Goal: Transaction & Acquisition: Purchase product/service

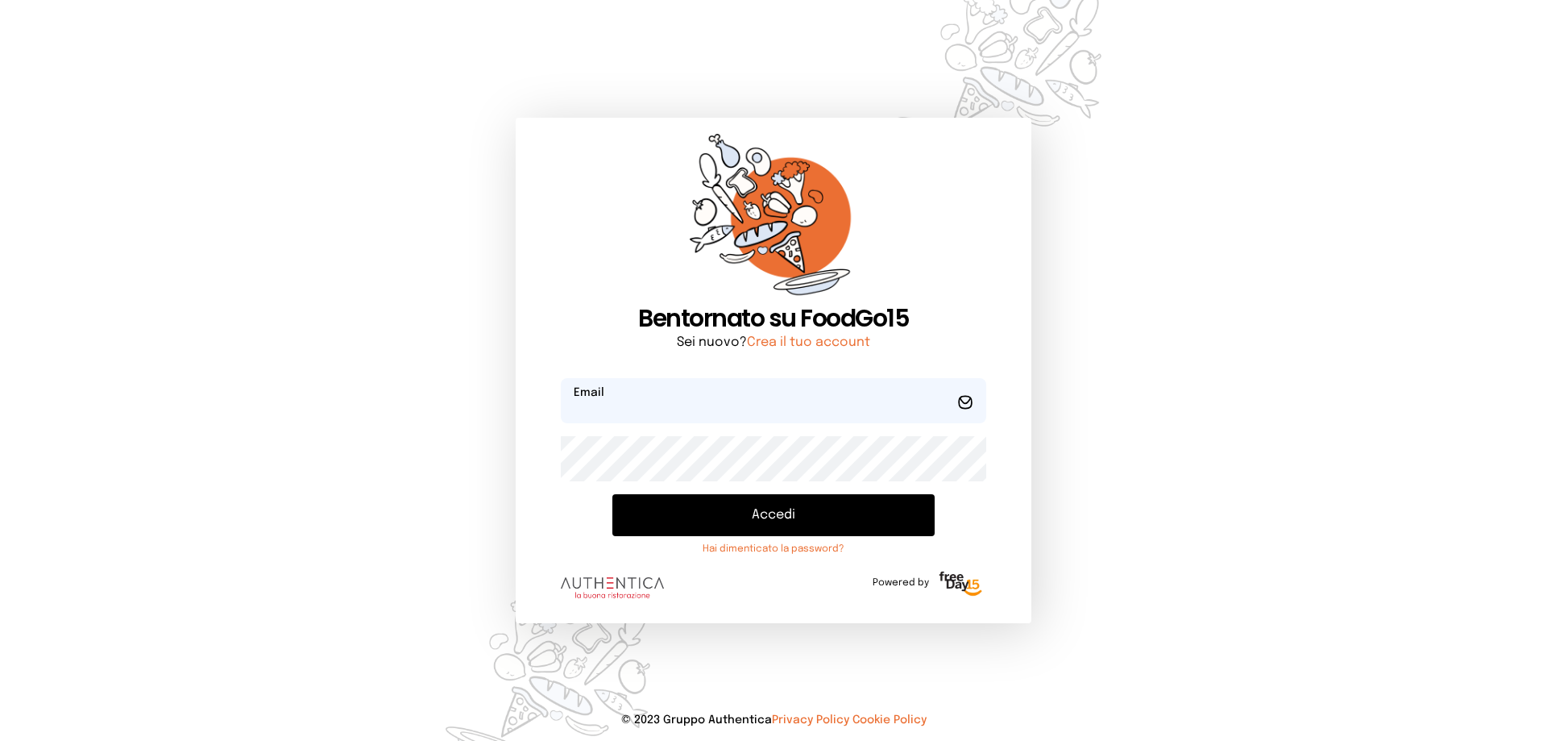
type input "**********"
click at [810, 512] on button "Accedi" at bounding box center [773, 515] width 322 height 42
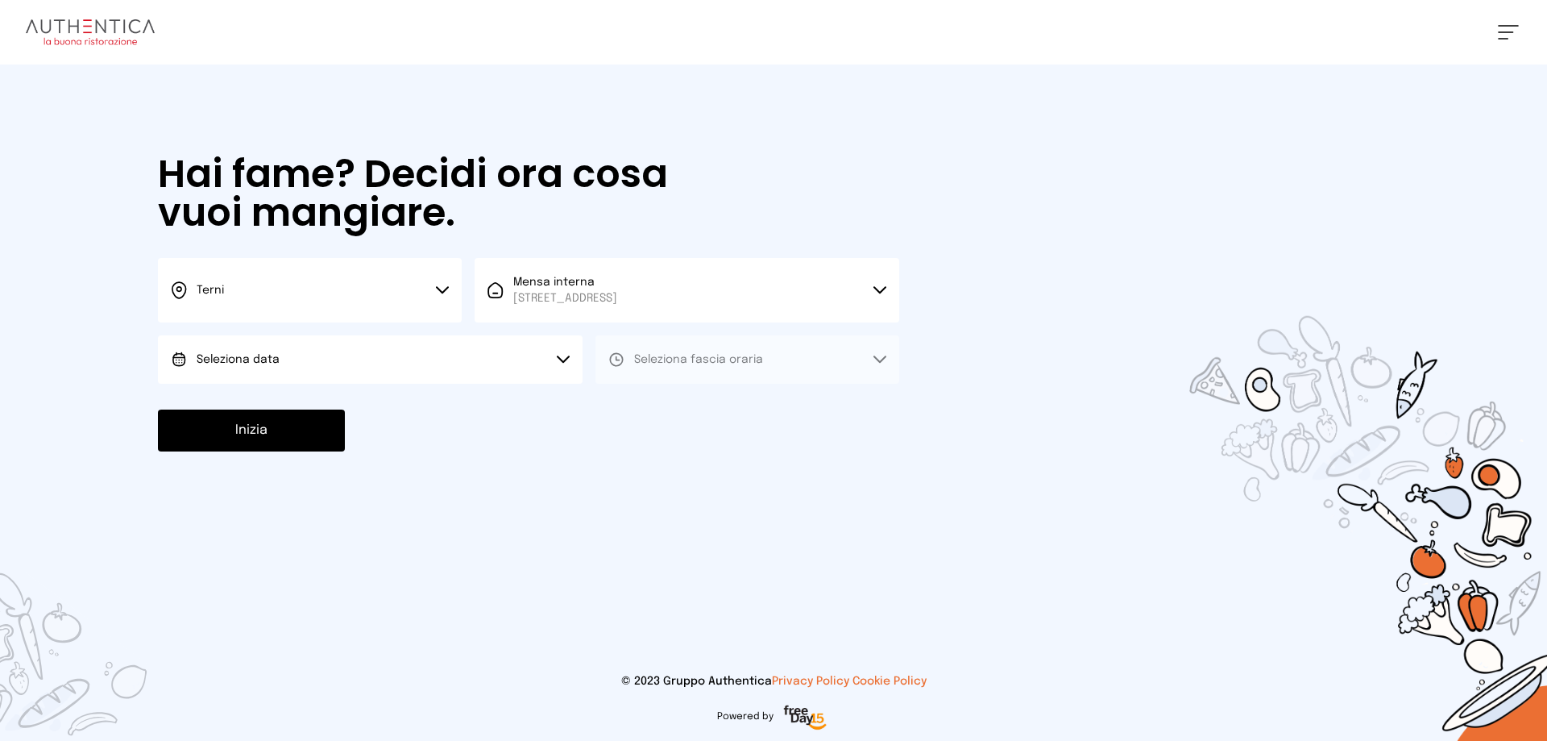
click at [566, 362] on icon at bounding box center [563, 359] width 13 height 8
click at [483, 398] on li "[DATE], [DATE]" at bounding box center [370, 405] width 425 height 42
click at [766, 372] on button "Seleziona fascia oraria" at bounding box center [748, 359] width 304 height 48
click at [703, 421] on li "Pranzo" at bounding box center [748, 405] width 304 height 42
click at [333, 441] on button "Inizia" at bounding box center [251, 430] width 187 height 42
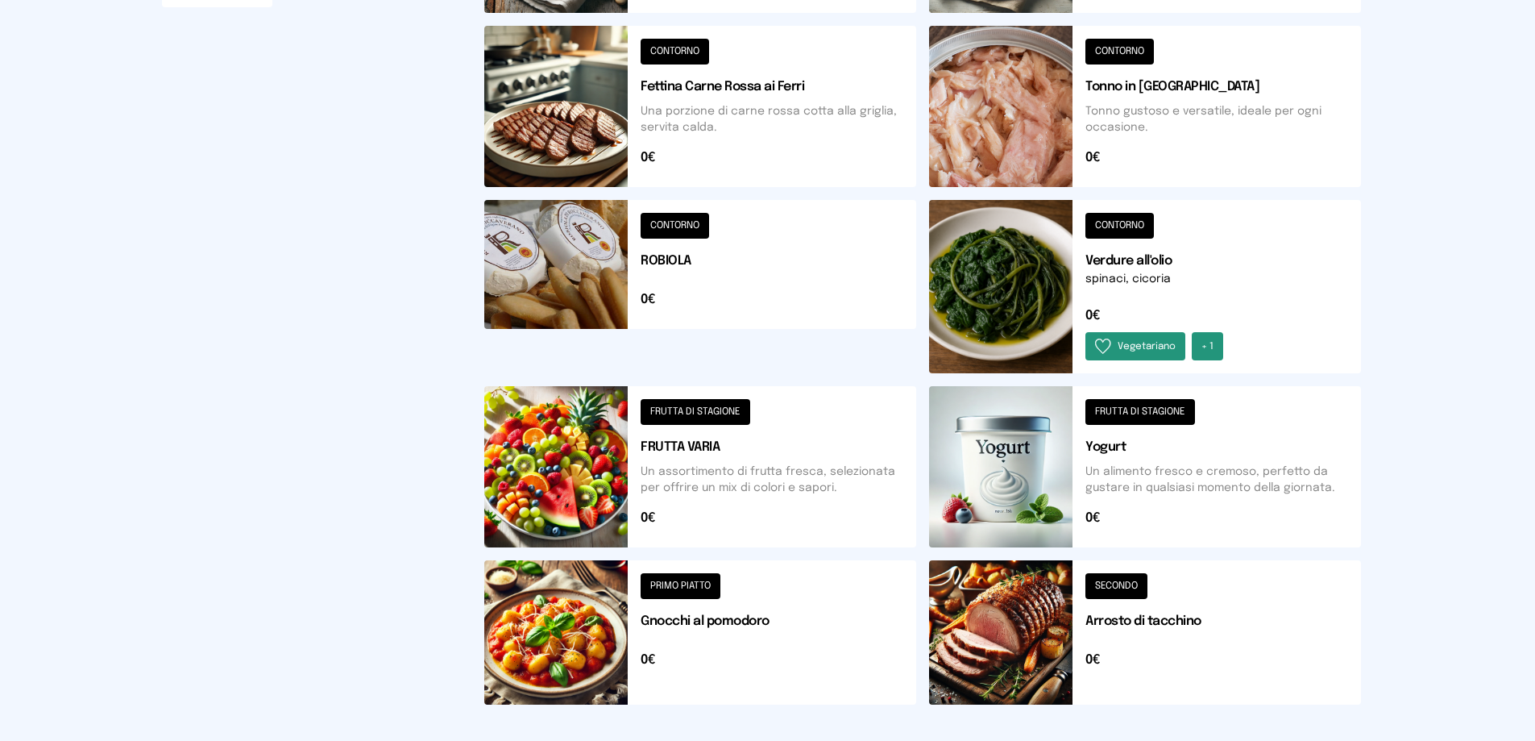
scroll to position [589, 0]
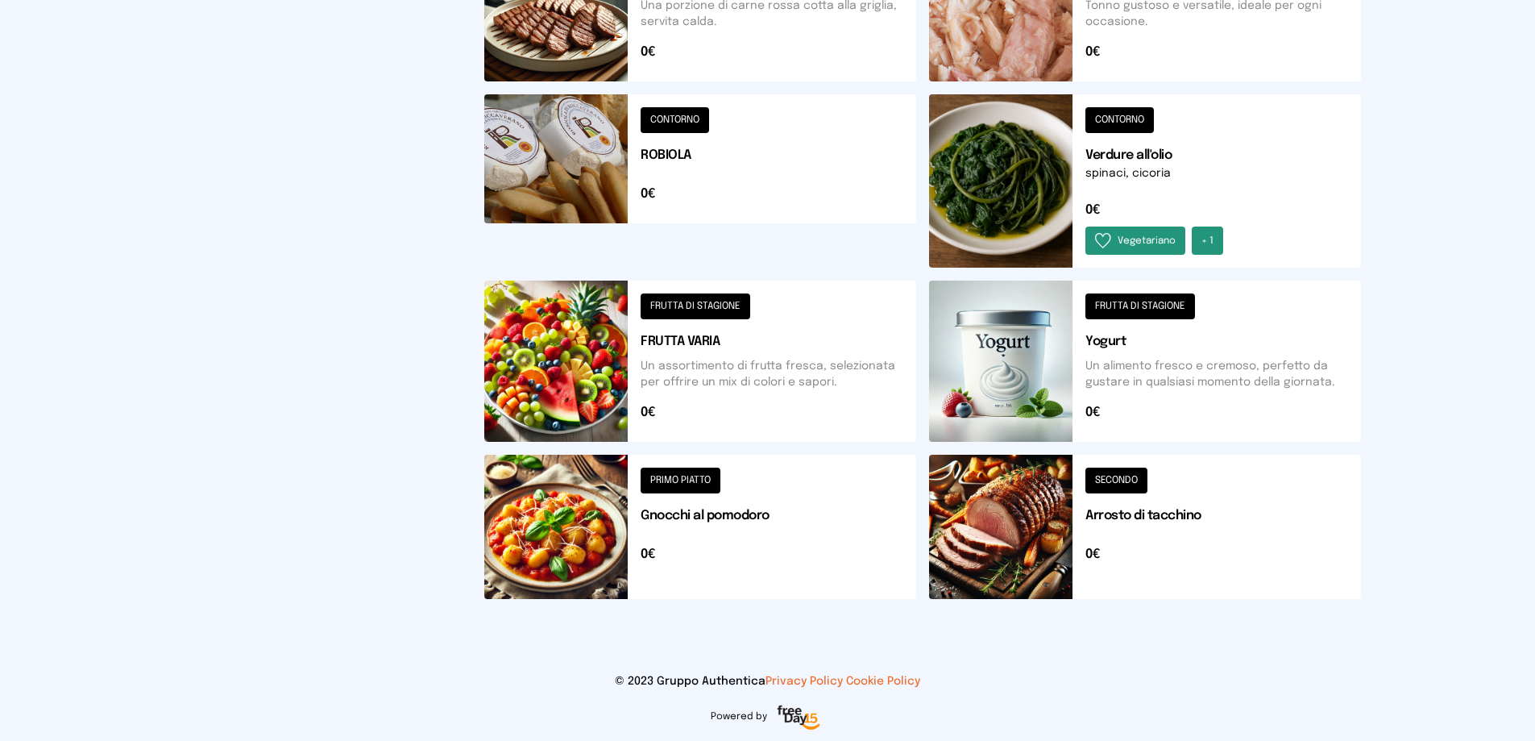
click at [840, 550] on button at bounding box center [700, 526] width 432 height 144
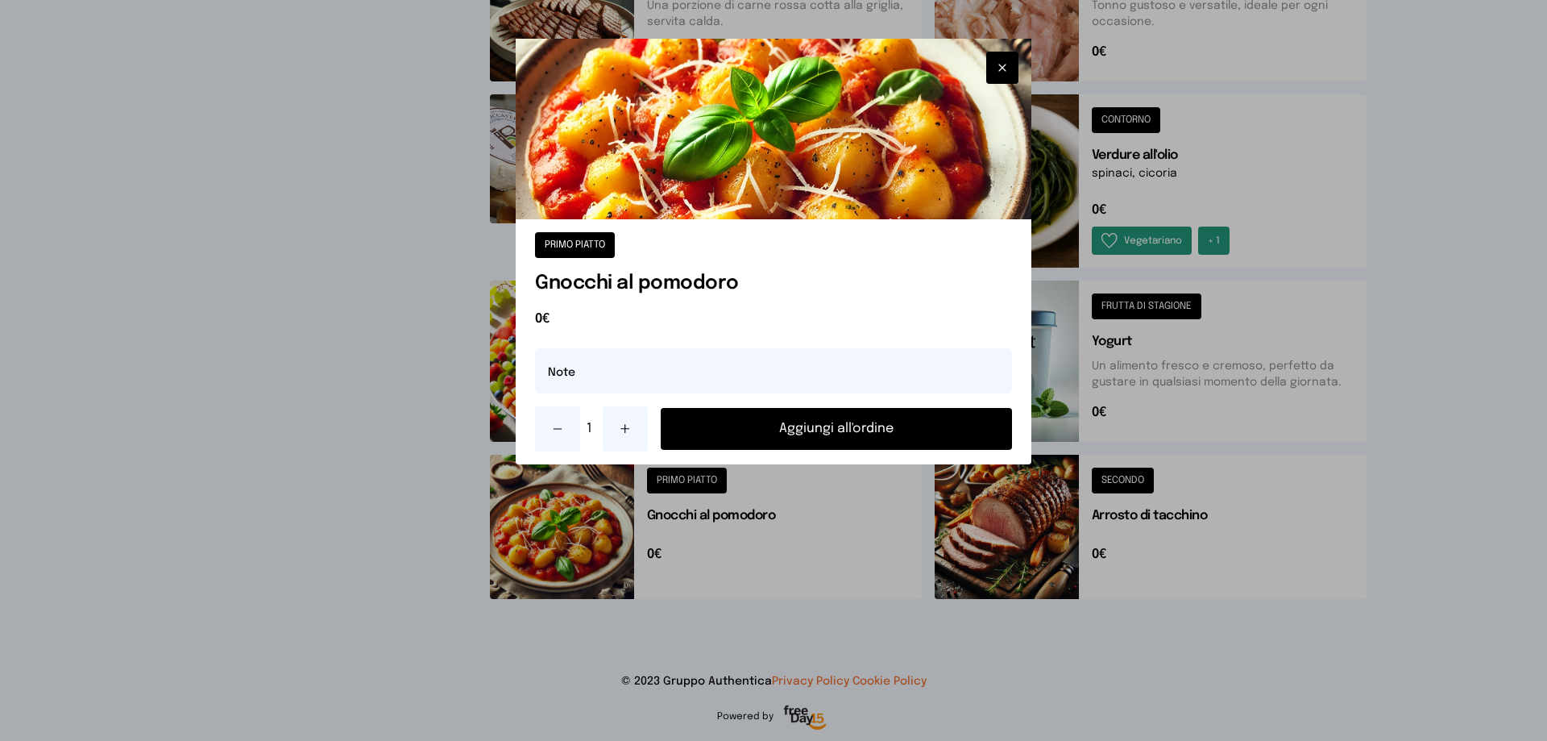
click at [880, 410] on button "Aggiungi all'ordine" at bounding box center [836, 429] width 351 height 42
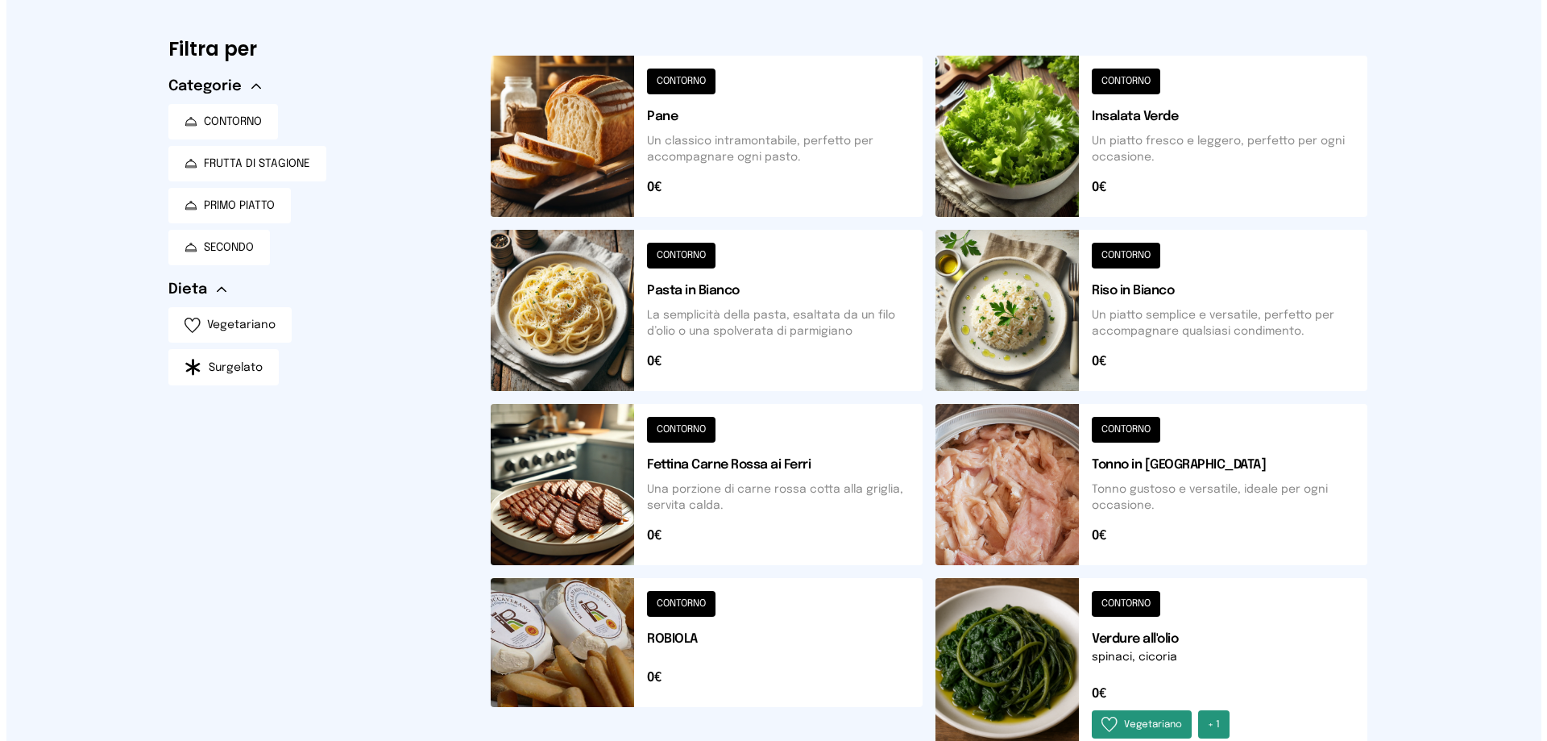
scroll to position [0, 0]
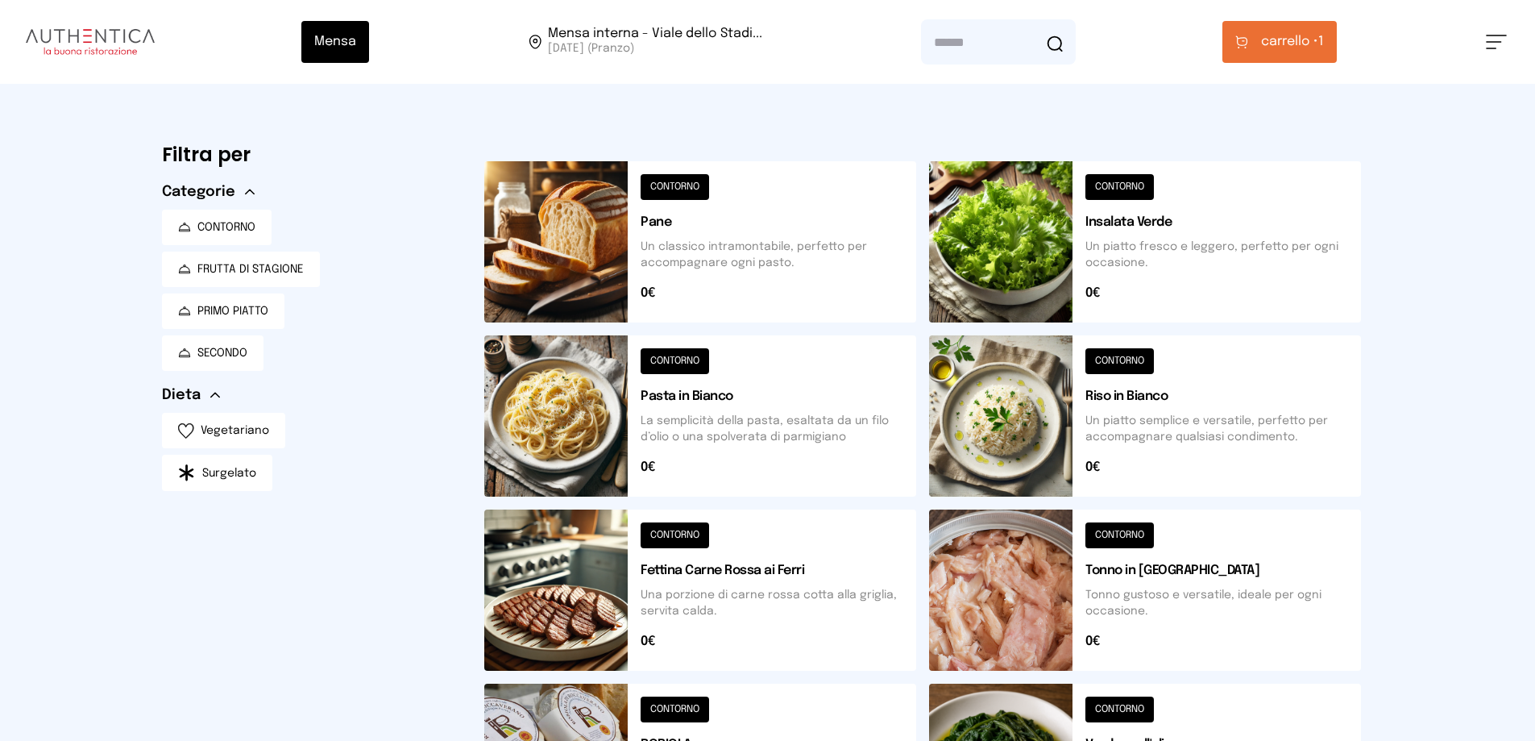
click at [1301, 34] on span "carrello •" at bounding box center [1289, 41] width 57 height 19
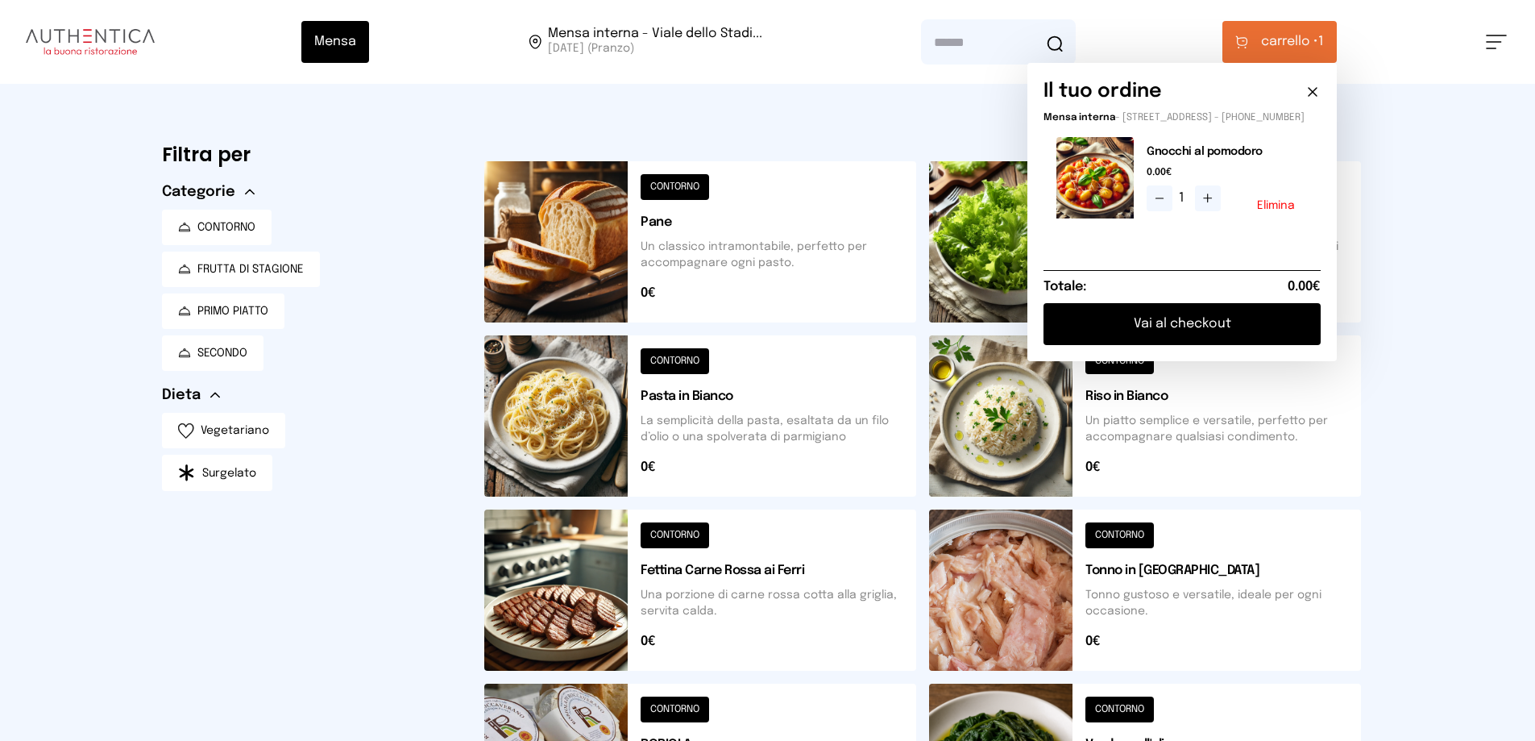
click at [1242, 321] on button "Vai al checkout" at bounding box center [1182, 324] width 277 height 42
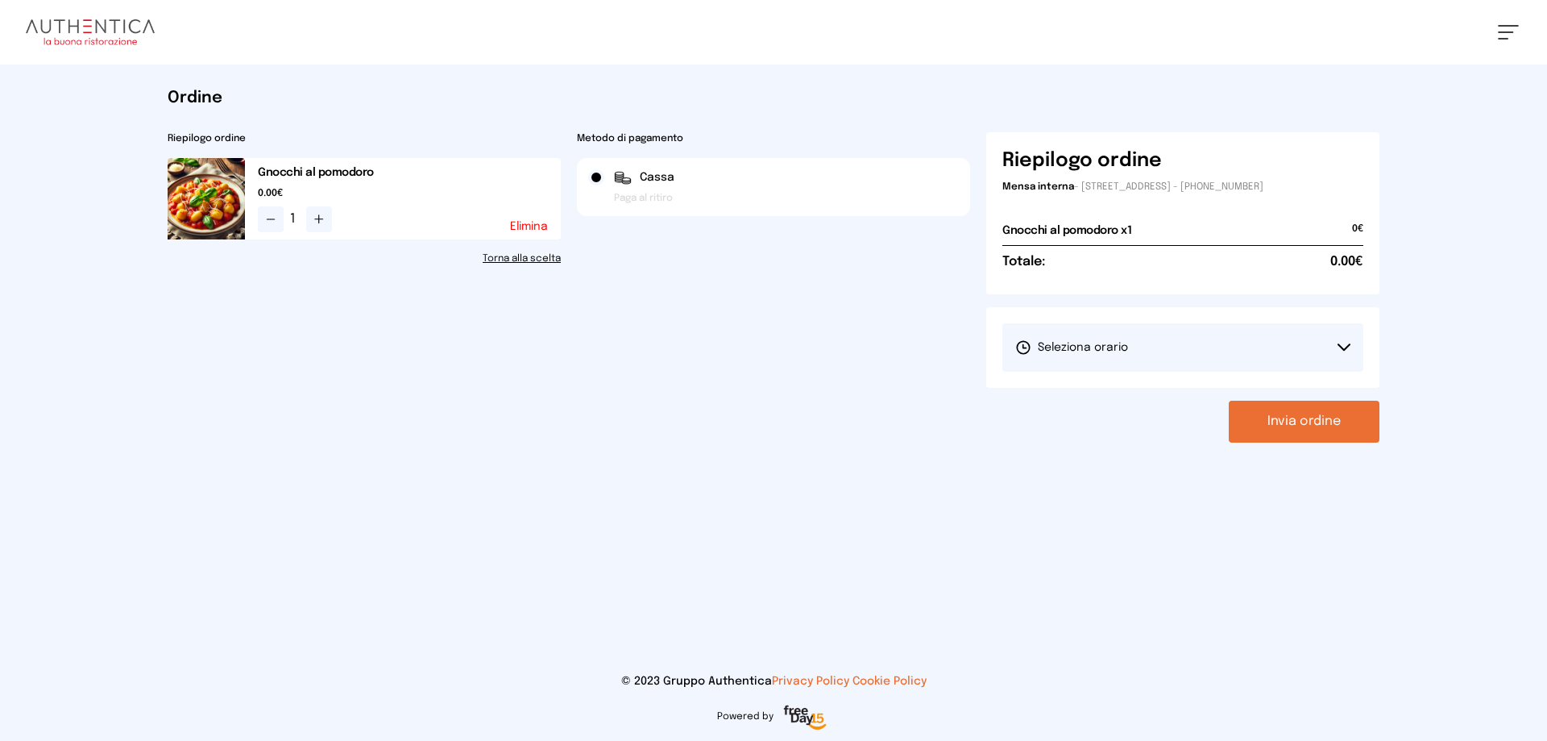
click at [1219, 334] on button "Seleziona orario" at bounding box center [1182, 347] width 361 height 48
click at [1102, 384] on li "1° Turno (13:00 - 15:00)" at bounding box center [1182, 392] width 361 height 42
click at [1276, 429] on button "Invia ordine" at bounding box center [1304, 421] width 151 height 42
